Goal: Task Accomplishment & Management: Use online tool/utility

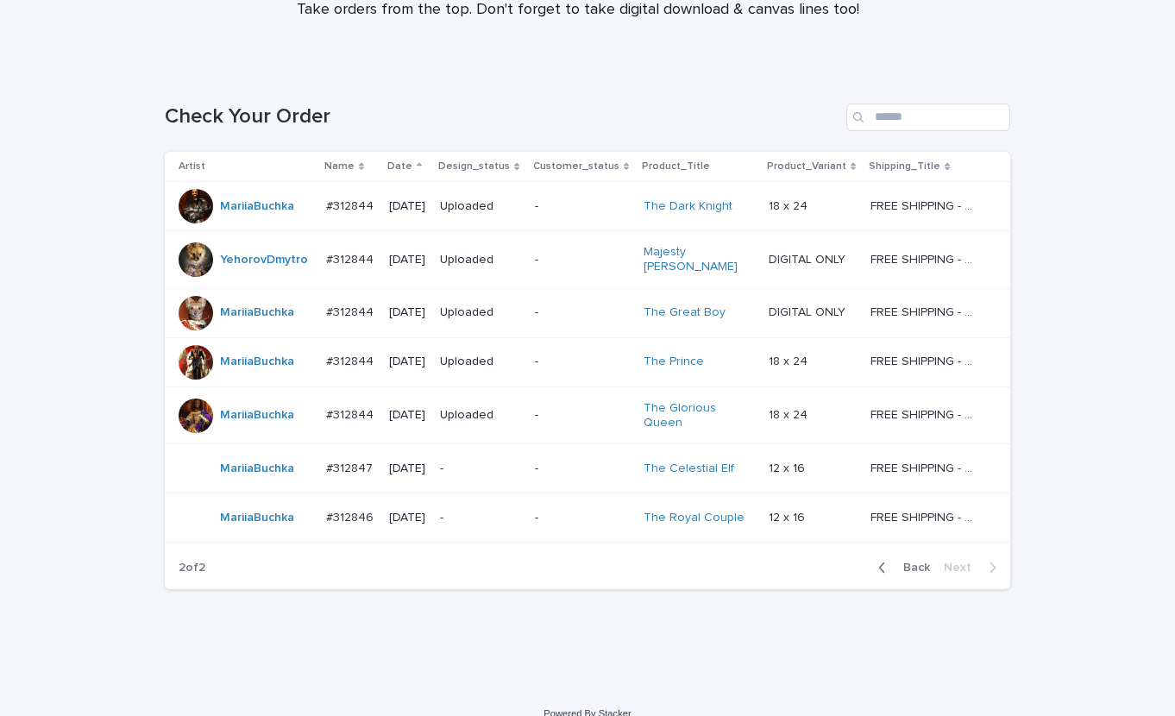
scroll to position [208, 0]
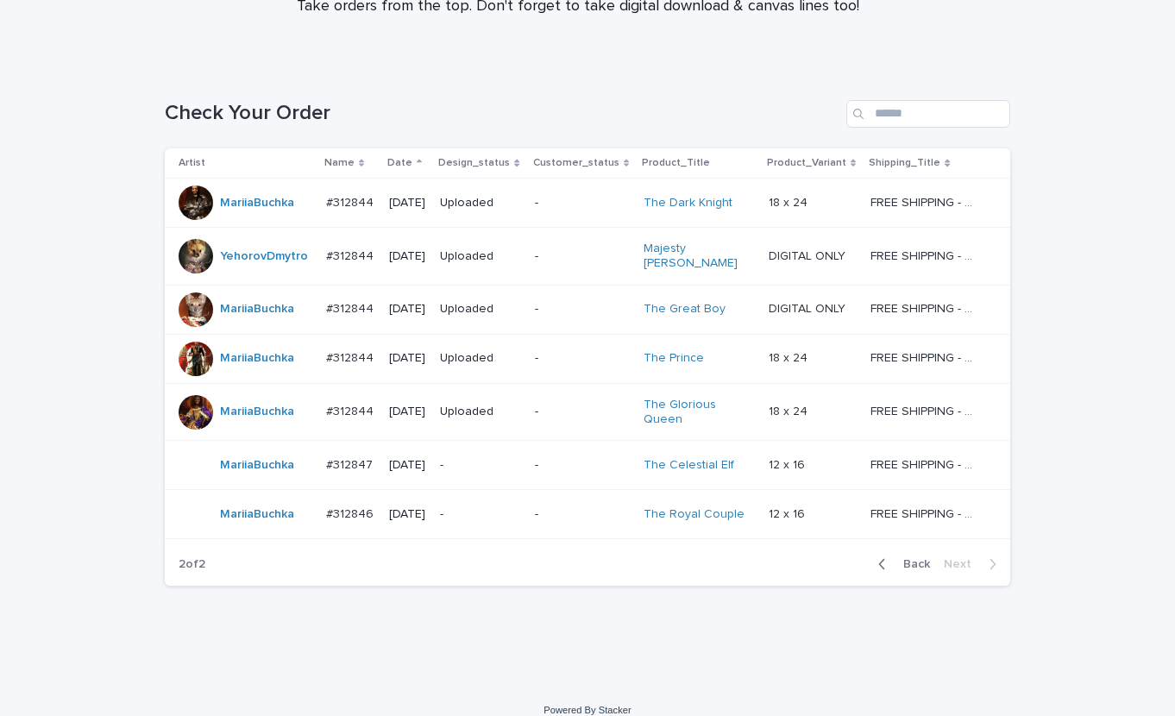
scroll to position [208, 0]
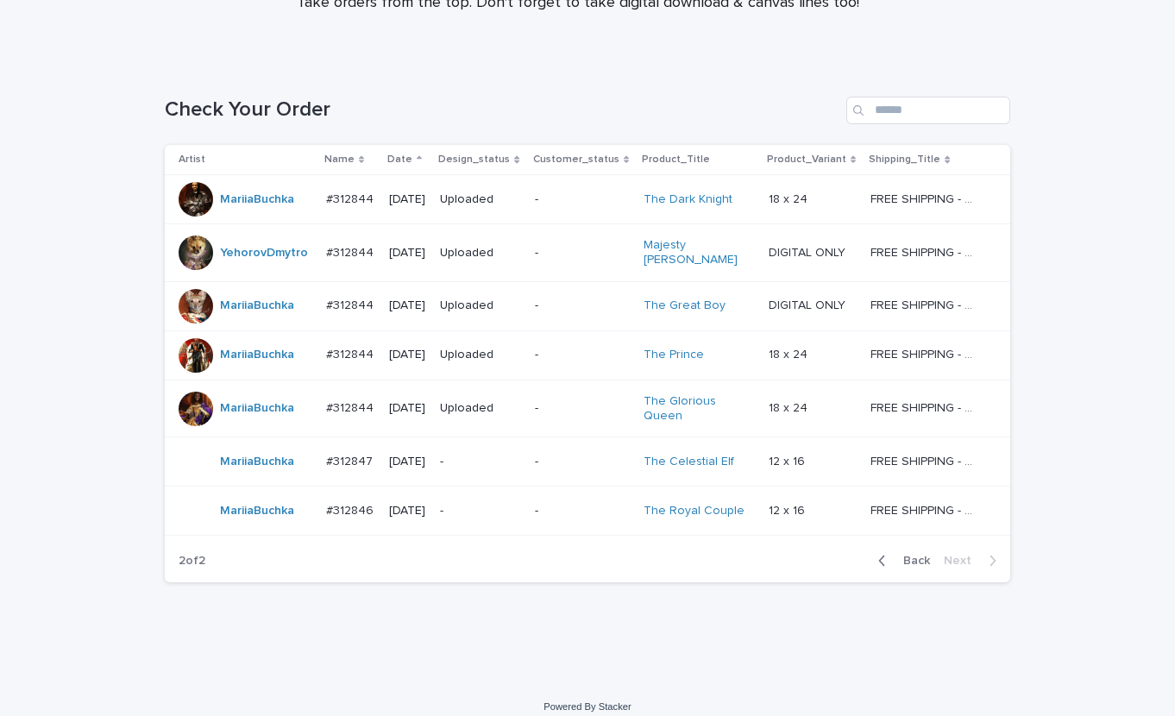
click at [752, 607] on div "Loading... Saving… Loading... Saving… Check Your Order Artist Name Date Design_…" at bounding box center [587, 351] width 863 height 578
click at [294, 676] on div "Orders V3 MA Priority Fast Track Priority Expedited Orders to Take Normal Order…" at bounding box center [587, 262] width 1175 height 940
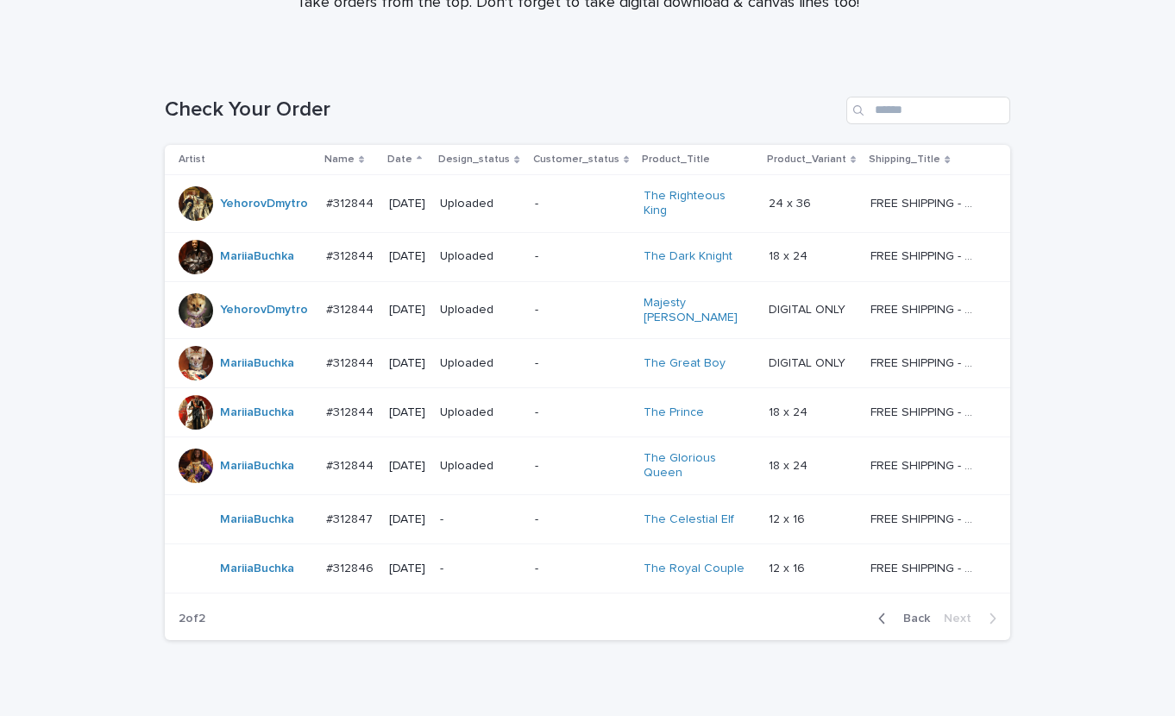
click at [368, 88] on div "Check Your Order" at bounding box center [588, 103] width 846 height 83
click at [284, 69] on div "Check Your Order" at bounding box center [588, 103] width 846 height 83
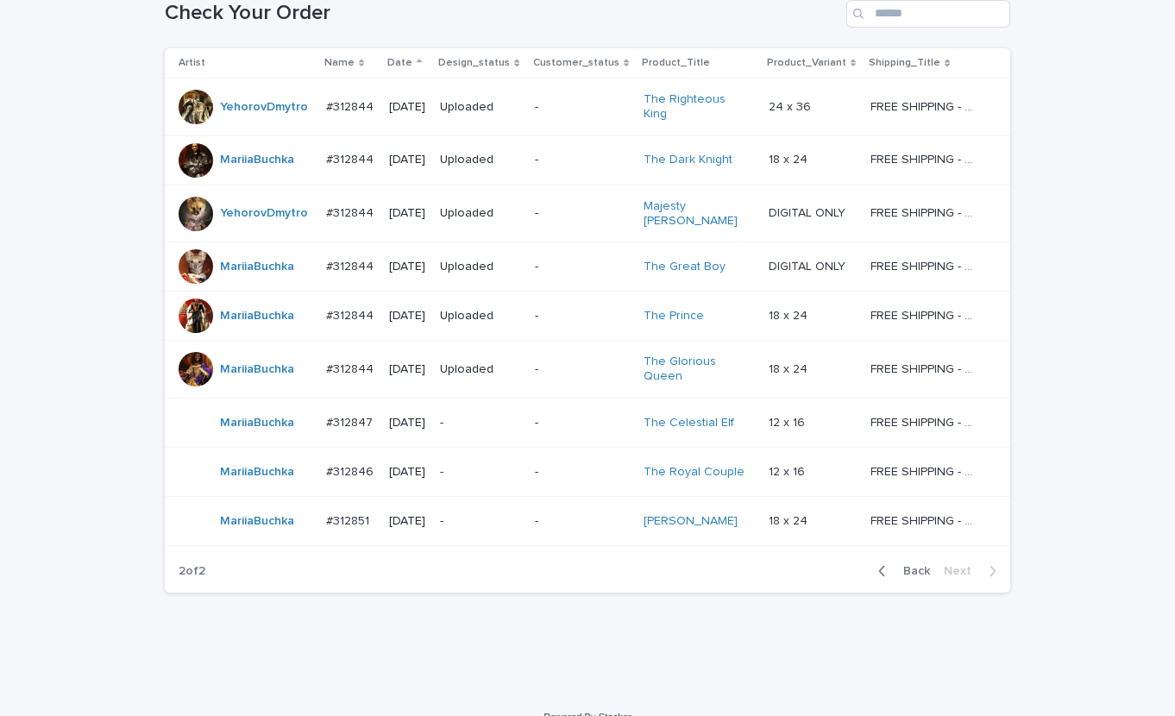
scroll to position [306, 0]
